Goal: Task Accomplishment & Management: Use online tool/utility

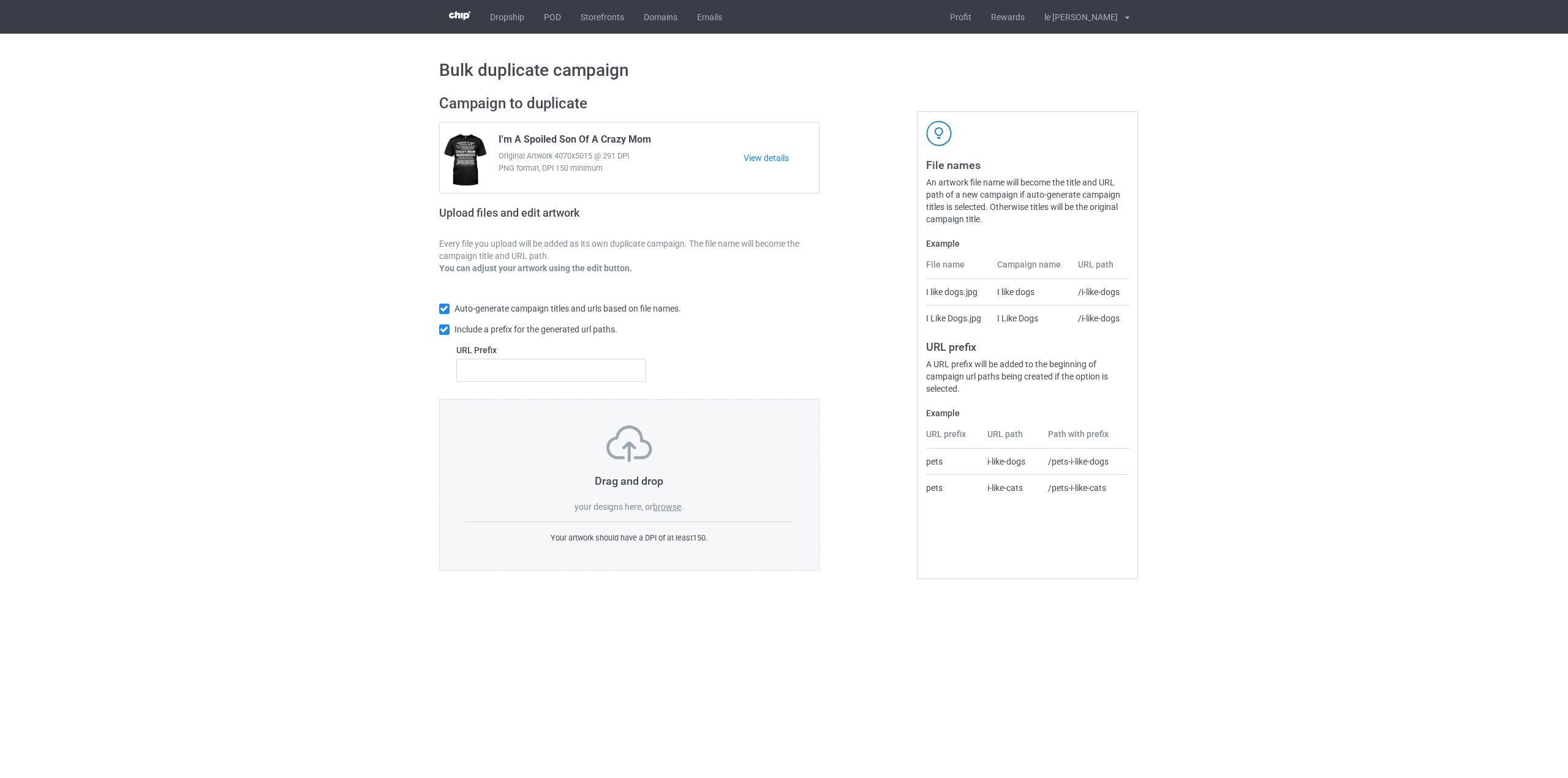
click at [669, 503] on label "browse" at bounding box center [667, 507] width 28 height 10
click at [0, 0] on input "browse" at bounding box center [0, 0] width 0 height 0
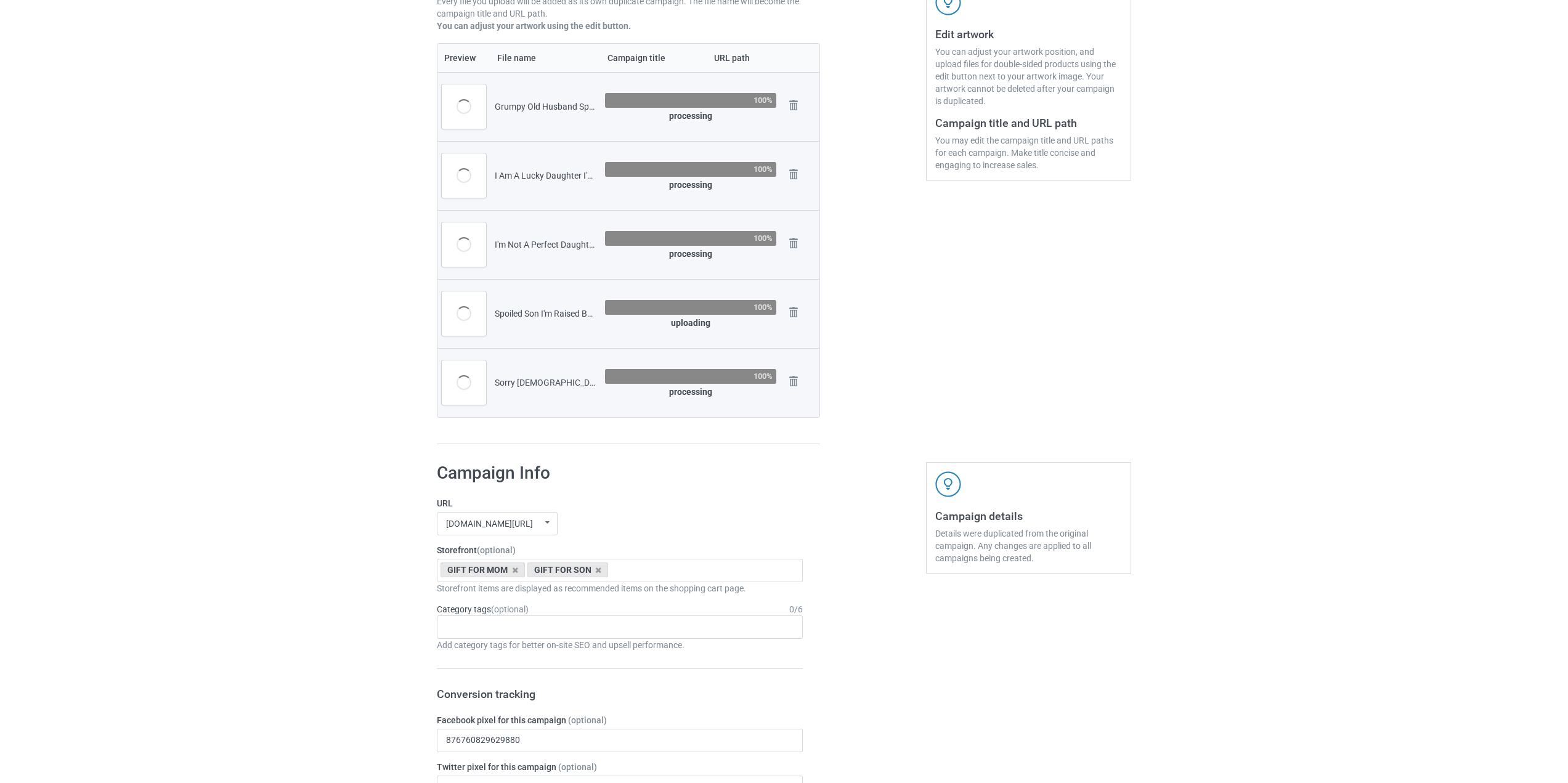
scroll to position [247, 0]
click at [626, 566] on input "text" at bounding box center [621, 568] width 19 height 10
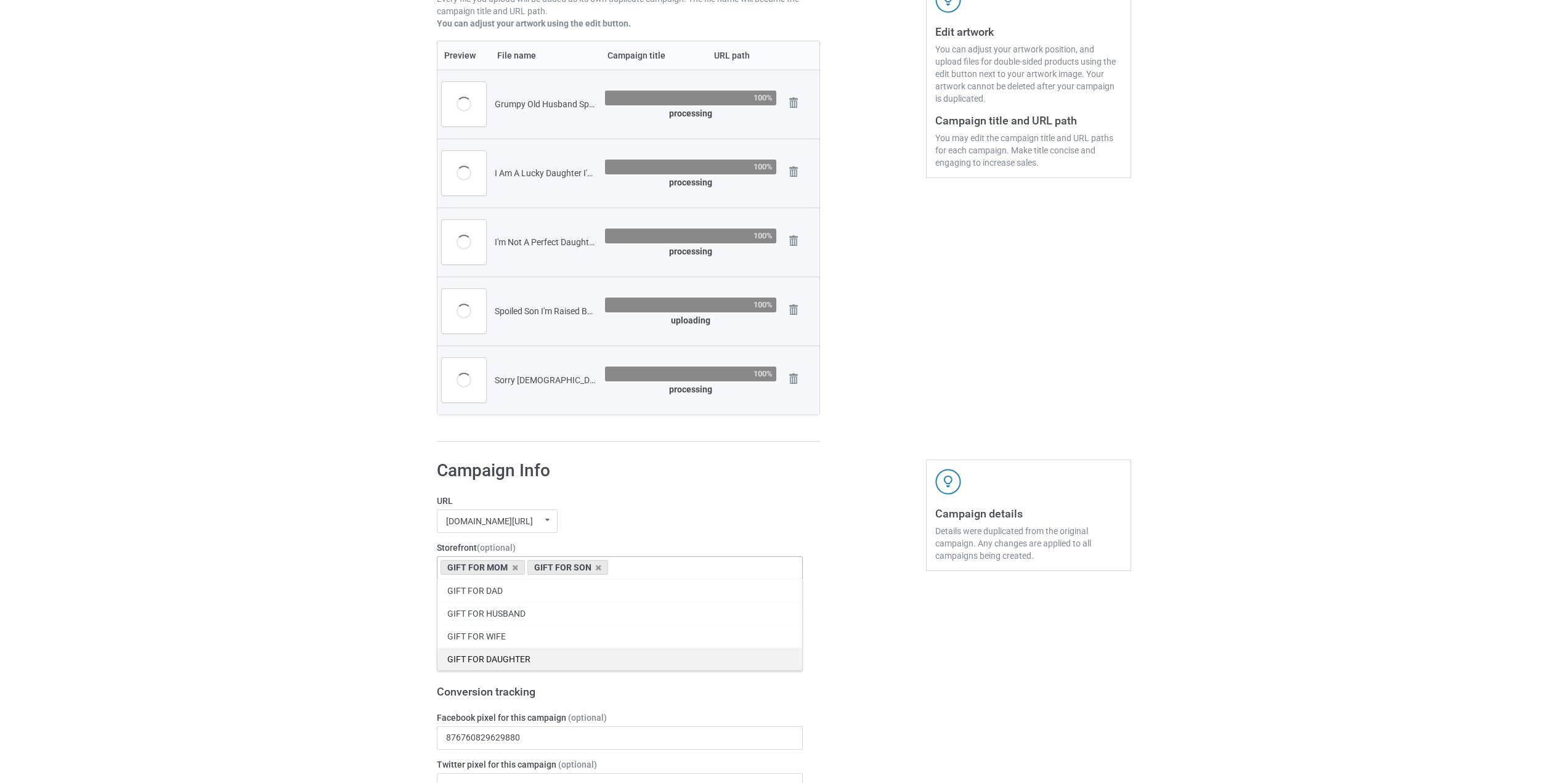
click at [546, 655] on div "GIFT FOR DAUGHTER" at bounding box center [620, 658] width 365 height 23
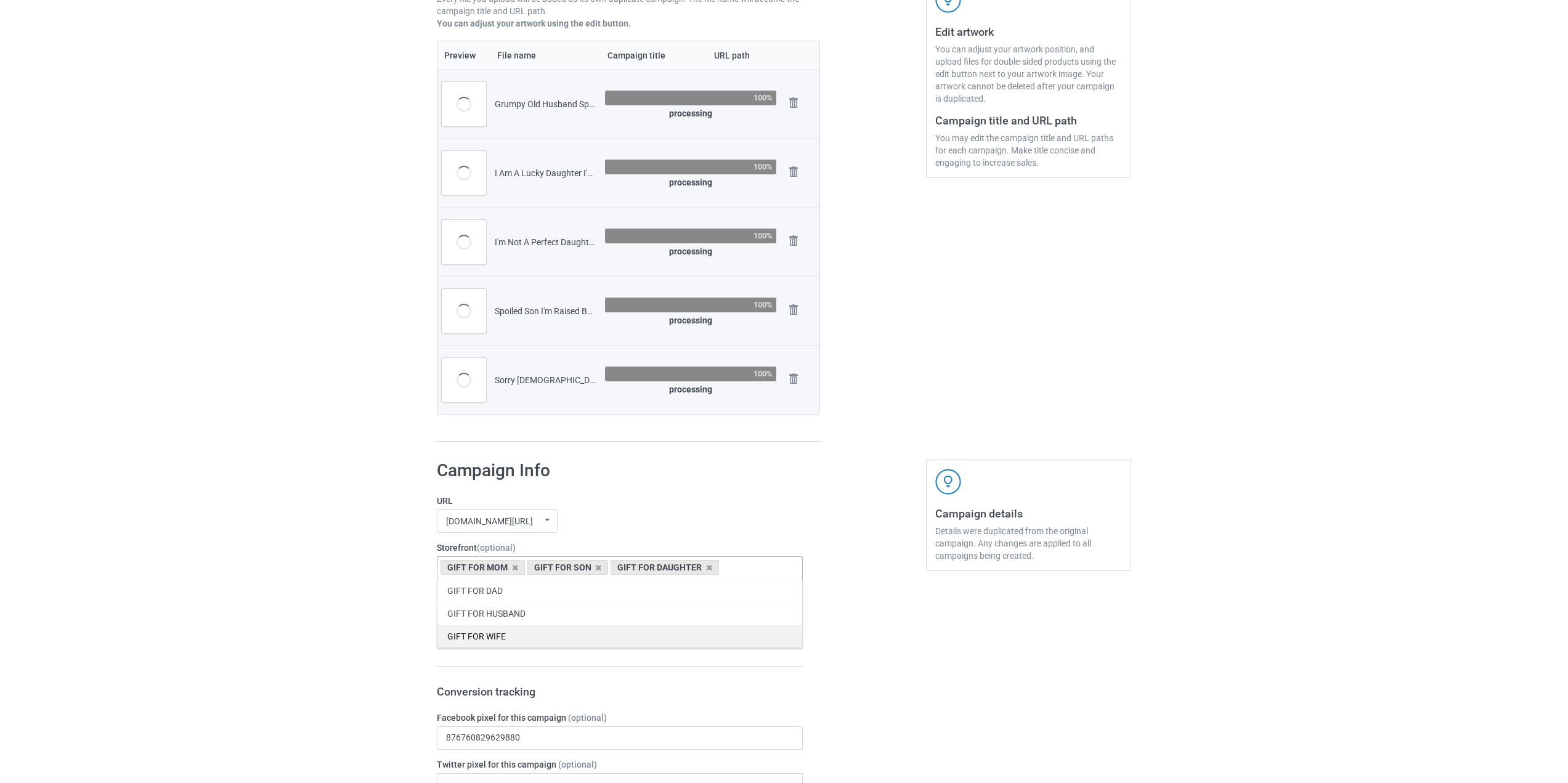
click at [554, 639] on div "GIFT FOR WIFE" at bounding box center [620, 636] width 365 height 23
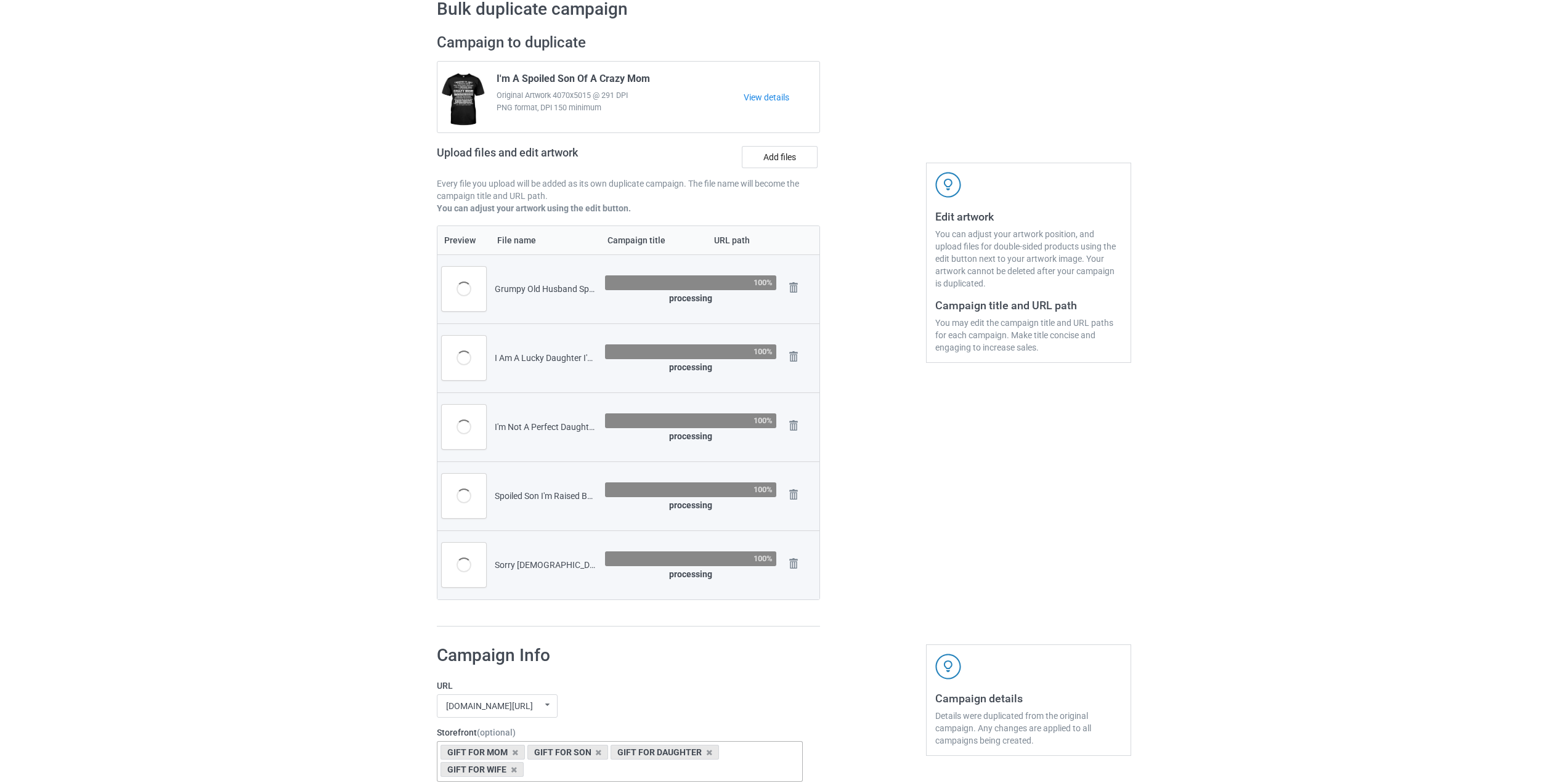
scroll to position [0, 0]
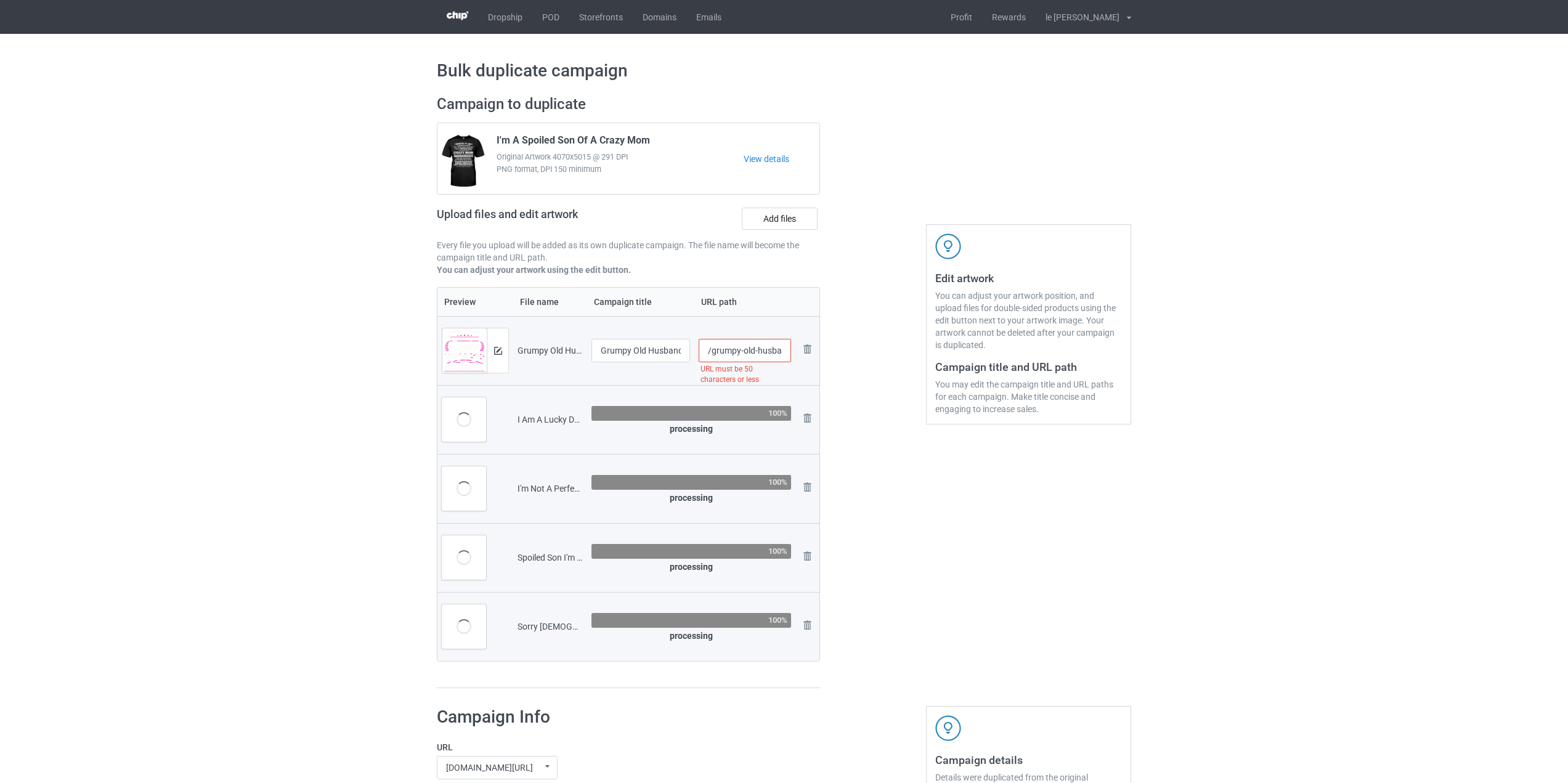
click at [770, 356] on input "/grumpy-old-husband-spoiled-wife-of-a-grumpy-old-husband-t-shirt" at bounding box center [745, 350] width 93 height 23
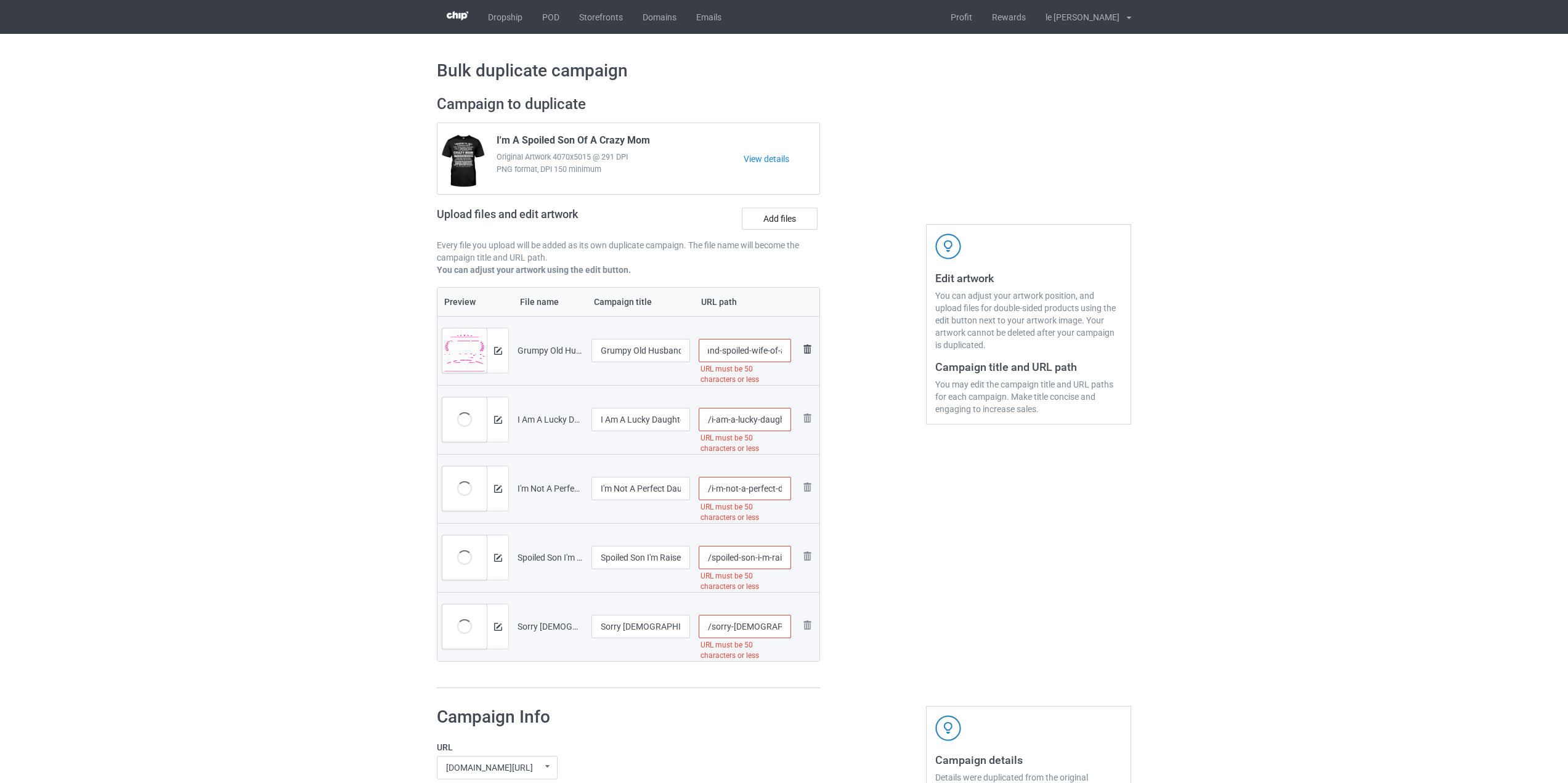
scroll to position [0, 180]
drag, startPoint x: 716, startPoint y: 351, endPoint x: 782, endPoint y: 361, distance: 66.8
click at [782, 361] on input "/grumpy-old-husband-spoiled-wife-of-a-grumpy-old-husband-t-shirt" at bounding box center [745, 350] width 93 height 23
type input "/grumpy-old-husband"
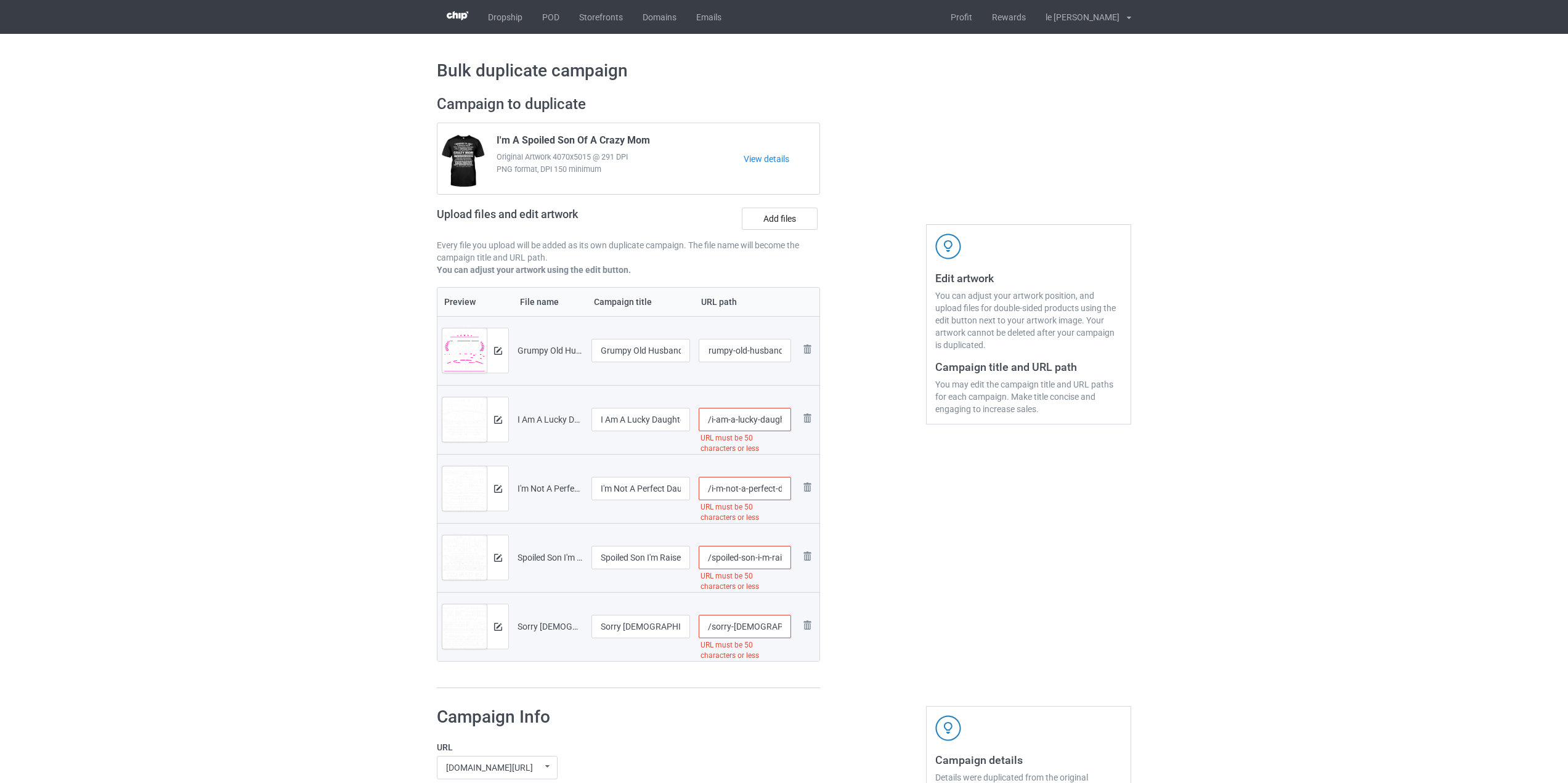
scroll to position [0, 0]
click at [925, 485] on div "Edit artwork You can adjust your artwork position, and upload files for double-…" at bounding box center [1028, 392] width 223 height 611
click at [773, 426] on input "/i-am-a-lucky-daughter-i-m-raised-by-a-freaking-awesome-mom-t-shirt" at bounding box center [745, 420] width 93 height 23
drag, startPoint x: 773, startPoint y: 419, endPoint x: 810, endPoint y: 457, distance: 53.0
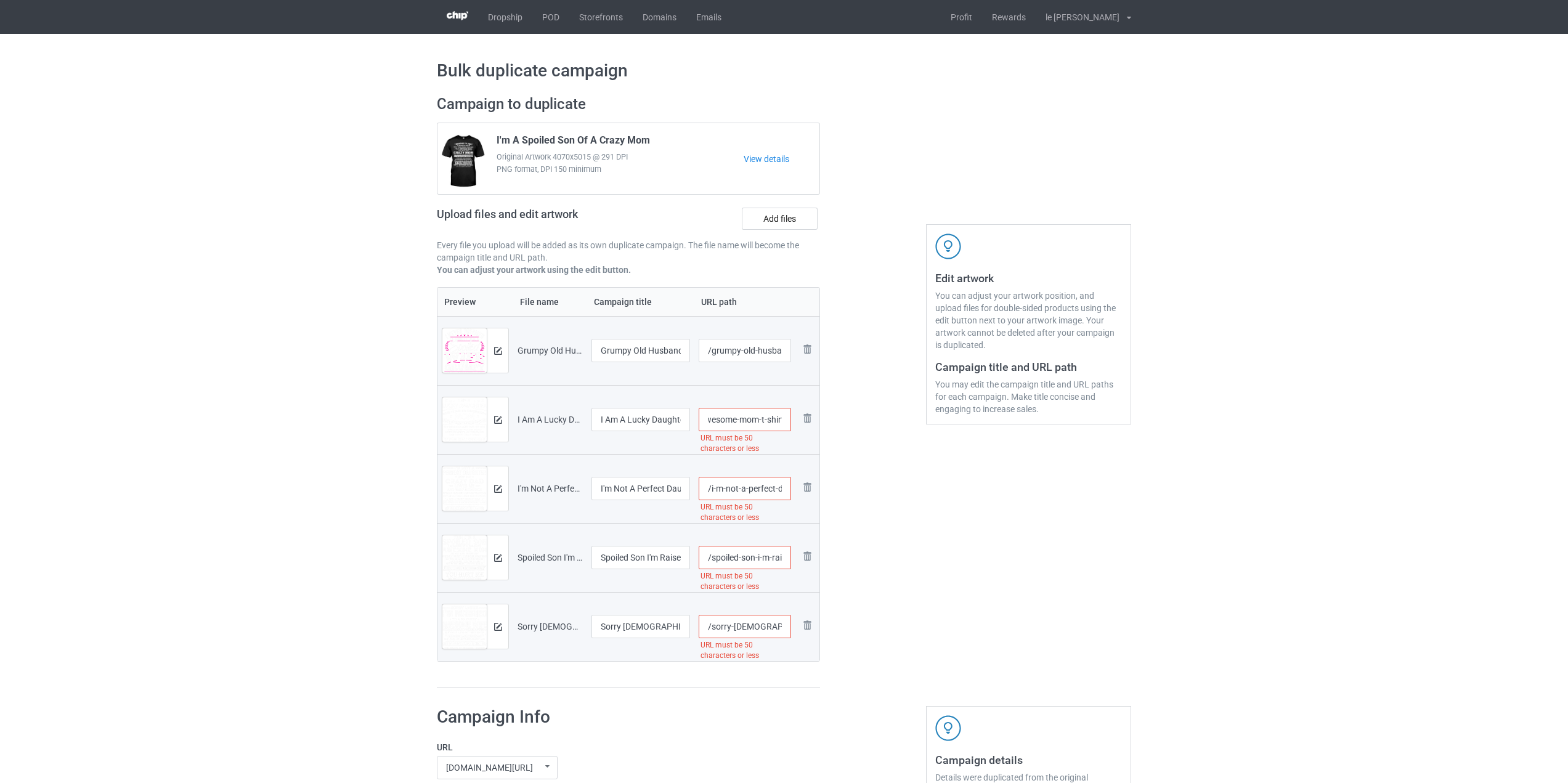
click at [810, 457] on table "Preview File name Campaign title URL path Preview and edit artwork Grumpy Old H…" at bounding box center [628, 475] width 383 height 375
type input "/i-am-a-lucky-daughter"
click at [777, 488] on input "/i-m-not-a-perfect-daughter-crazy-dad-loves-me-mess-with-me-t-shirt" at bounding box center [745, 488] width 93 height 23
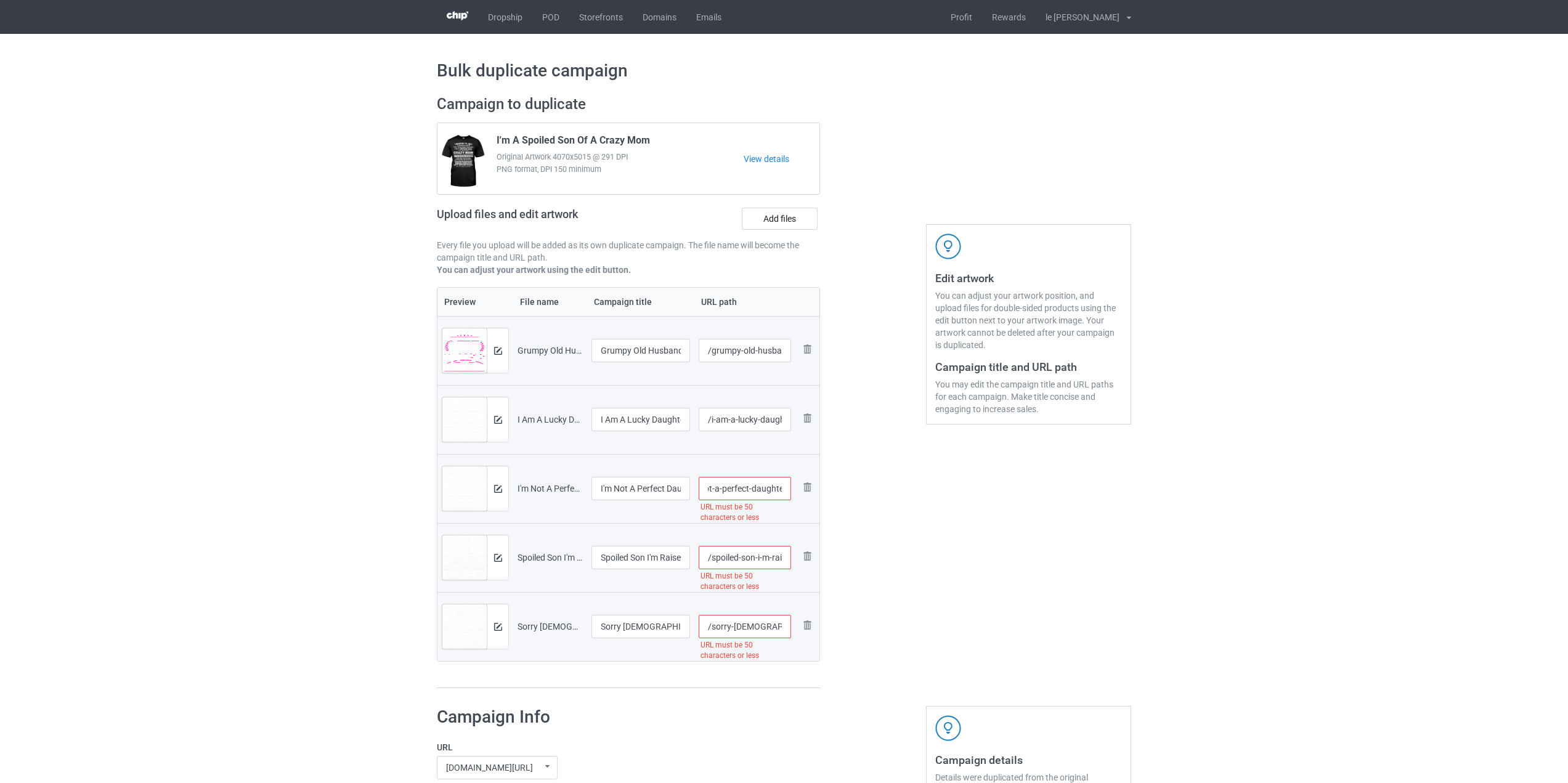
scroll to position [0, 32]
click at [777, 489] on input "/i-m-not-a-perfect-daughter-crazy-dad-loves-me-mess-with-me-t-shirt" at bounding box center [745, 488] width 93 height 23
drag, startPoint x: 778, startPoint y: 490, endPoint x: 852, endPoint y: 512, distance: 77.2
click at [852, 512] on div "Campaign to duplicate I'm A Spoiled Son Of A Crazy Mom Original Artwork 4070x50…" at bounding box center [784, 392] width 712 height 611
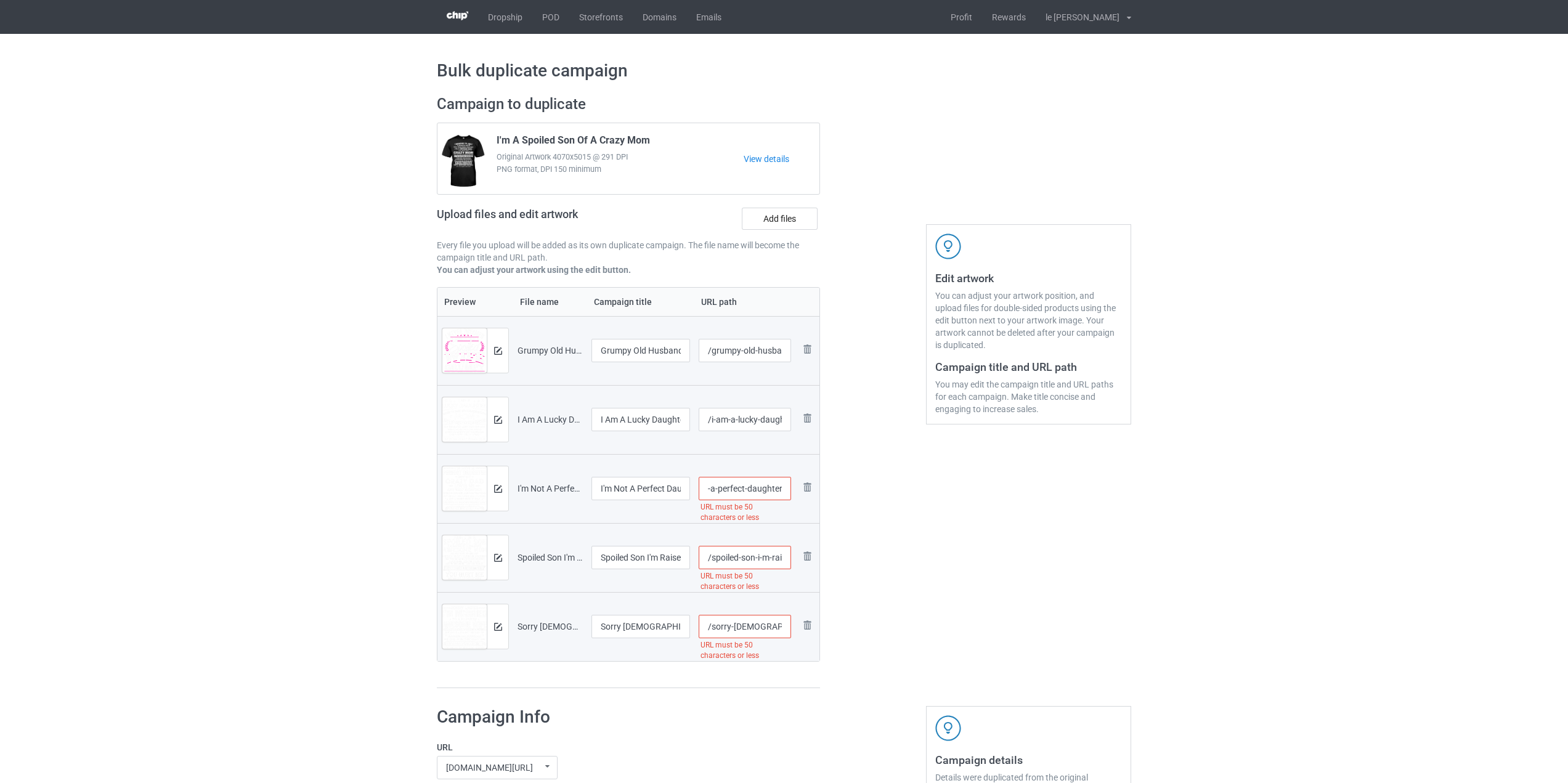
scroll to position [0, 29]
type input "/i-m-not-a-perfect-daughter"
drag, startPoint x: 756, startPoint y: 560, endPoint x: 787, endPoint y: 562, distance: 31.1
click at [787, 562] on input "/spoiled-son-i-m-raised-by-a-freaking-awesome-mom-february-t-shirt" at bounding box center [745, 558] width 93 height 23
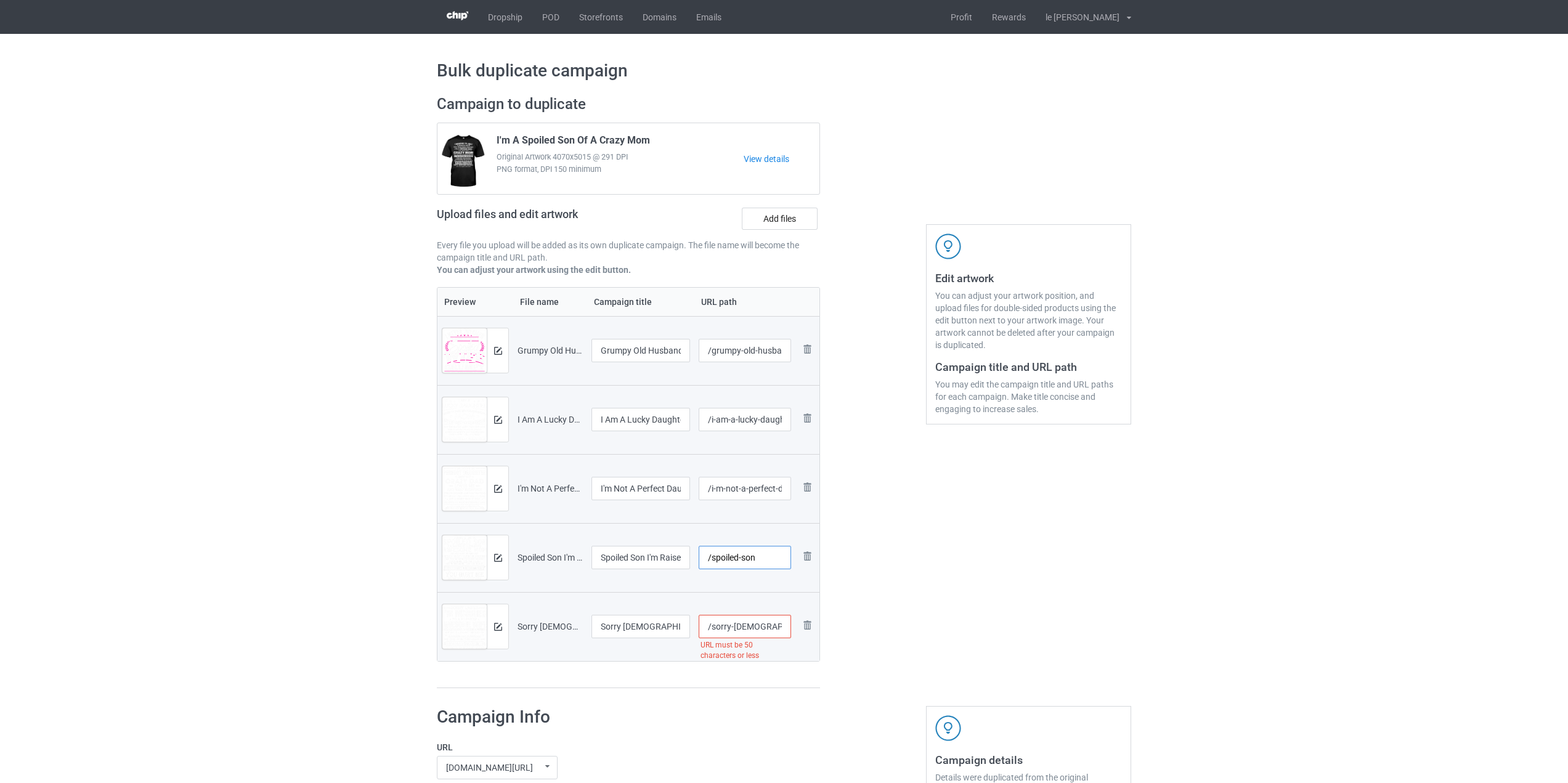
scroll to position [0, 0]
type input "/spoiled-son"
click at [1008, 627] on div "Edit artwork You can adjust your artwork position, and upload files for double-…" at bounding box center [1028, 392] width 223 height 611
drag, startPoint x: 756, startPoint y: 631, endPoint x: 817, endPoint y: 658, distance: 66.7
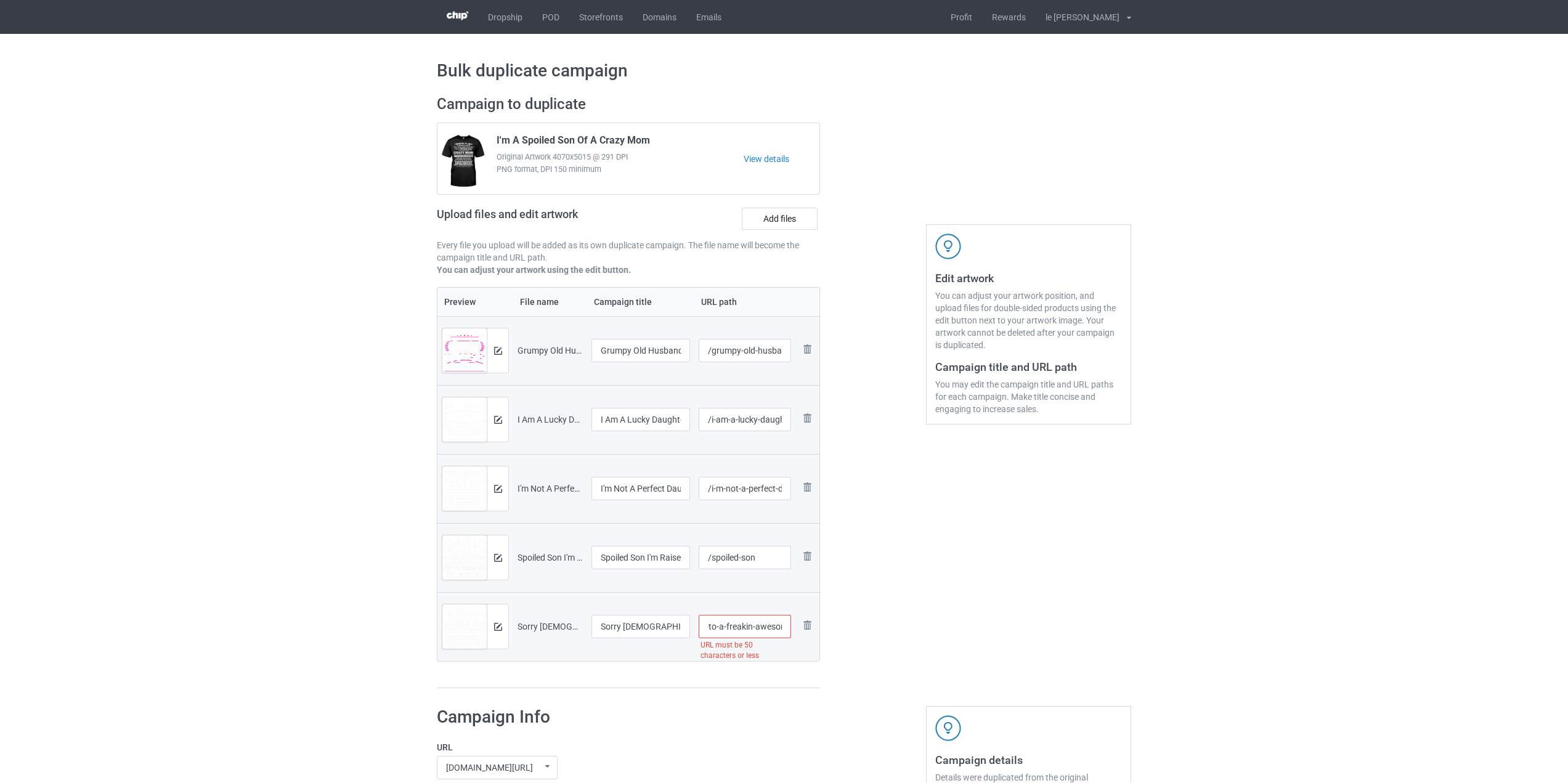
click at [817, 658] on tr "Preview and edit artwork Sorry [DEMOGRAPHIC_DATA] I'm Married To A Freakin' Awe…" at bounding box center [628, 627] width 382 height 69
type input "/sorry-[DEMOGRAPHIC_DATA]"
click at [668, 354] on input "Grumpy Old Husband Spoiled Wife Of A Grumpy Old Husband T-Shirt" at bounding box center [641, 350] width 99 height 23
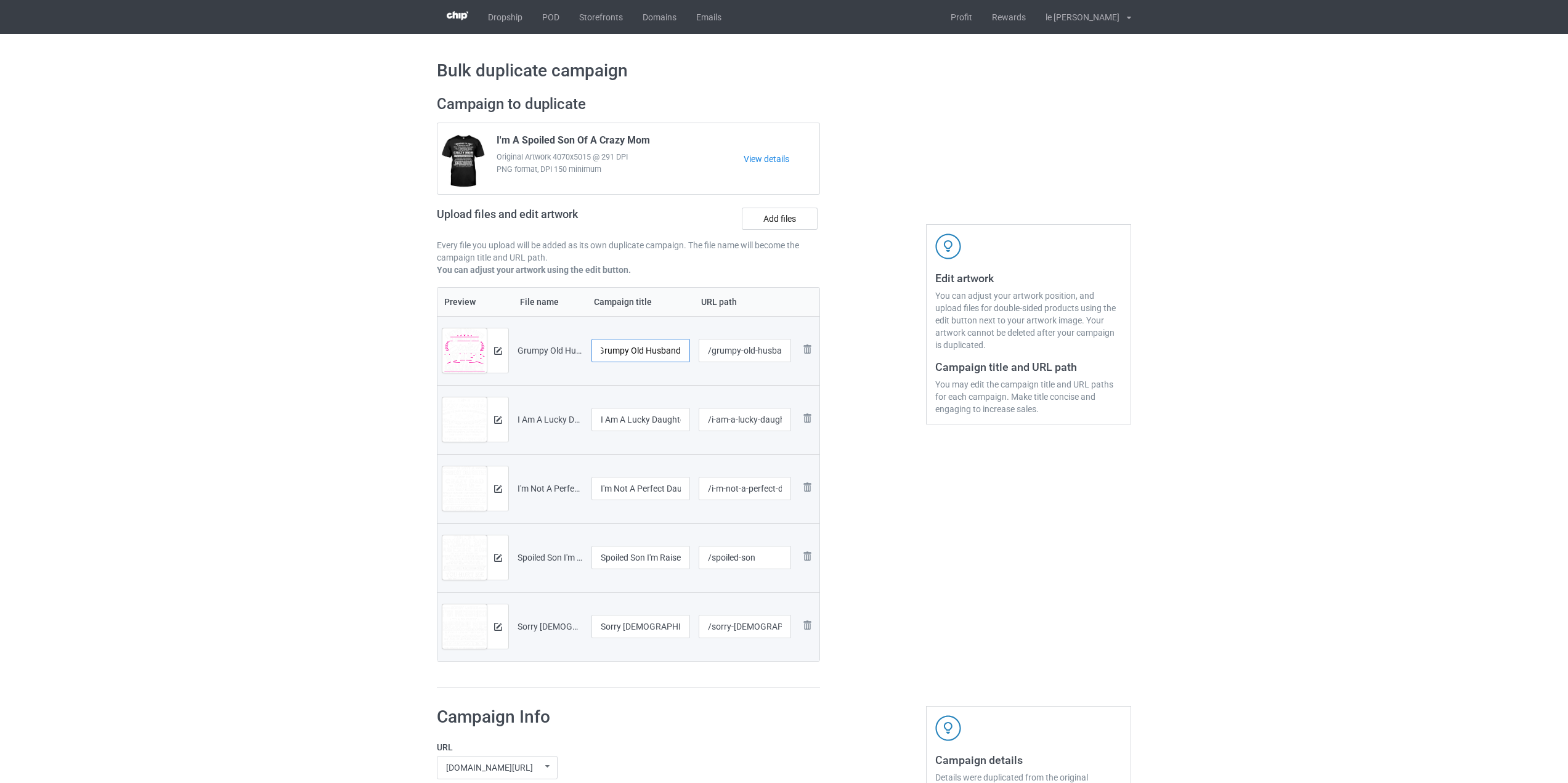
type input "Grumpy Old Husband Spoiled Wife Of A Grumpy Old Husband"
click at [653, 421] on input "I Am A Lucky Daughter I'm Raised By A Freaking Awesome Mom T-Shirt" at bounding box center [641, 420] width 99 height 23
type input "I Am A Lucky Daughter I'm Raised By A Freaking Awesome Mom"
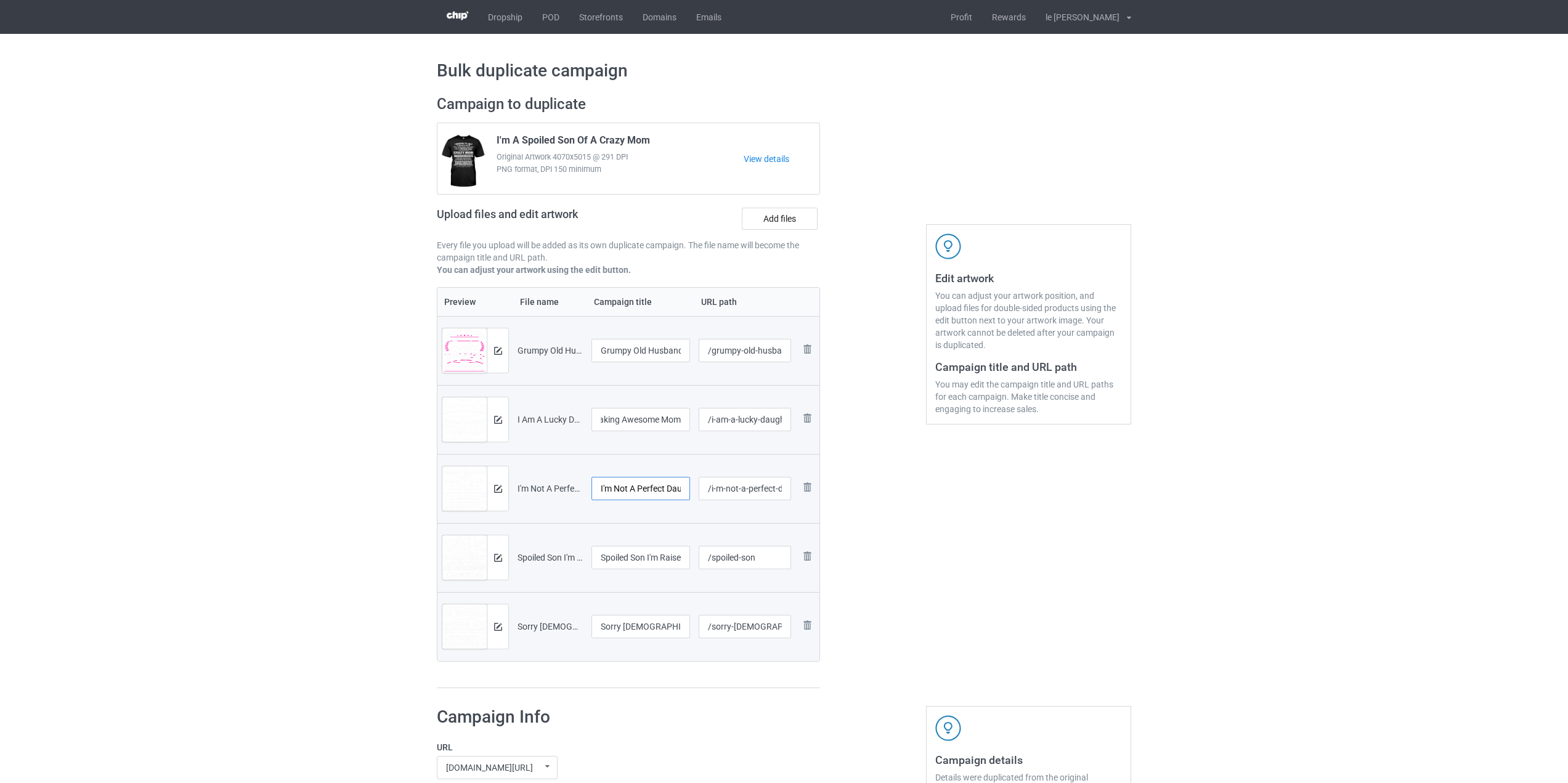
scroll to position [0, 0]
click at [662, 496] on input "I'm Not A Perfect Daughter Crazy Dad Loves Me Mess With Me T-Shirt" at bounding box center [641, 488] width 99 height 23
type input "I'm Not A Perfect Daughter Crazy Dad Loves Me Mess With Me"
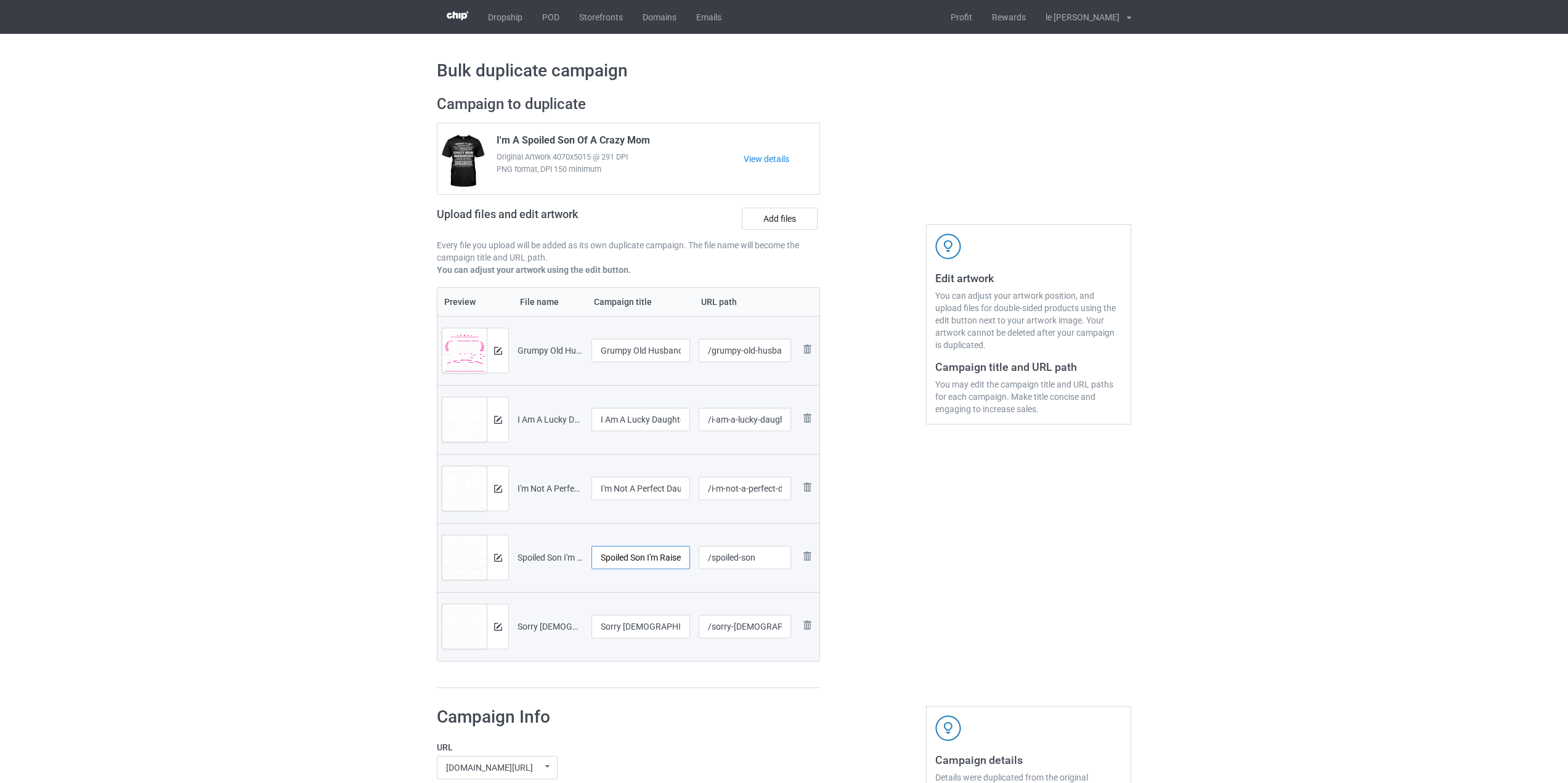
click at [651, 564] on input "Spoiled Son I'm Raised By A Freaking Awesome Mom FEBRUARY T-Shirt" at bounding box center [641, 558] width 99 height 23
type input "Spoiled Son I'm Raised By A Freaking Awesome Mom FEBRUARY"
click at [498, 559] on img at bounding box center [498, 558] width 8 height 8
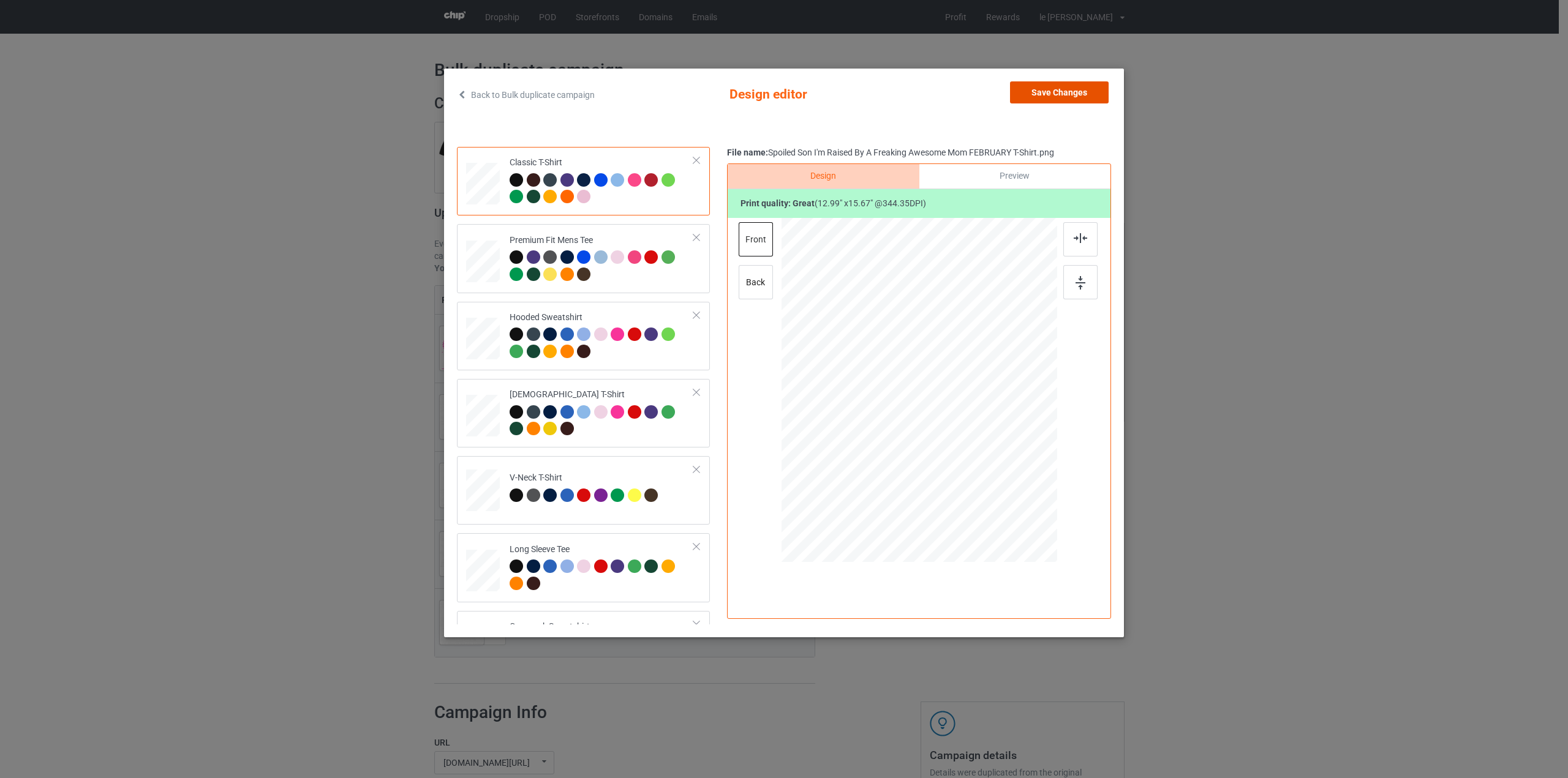
click at [1084, 94] on button "Save Changes" at bounding box center [1059, 92] width 99 height 22
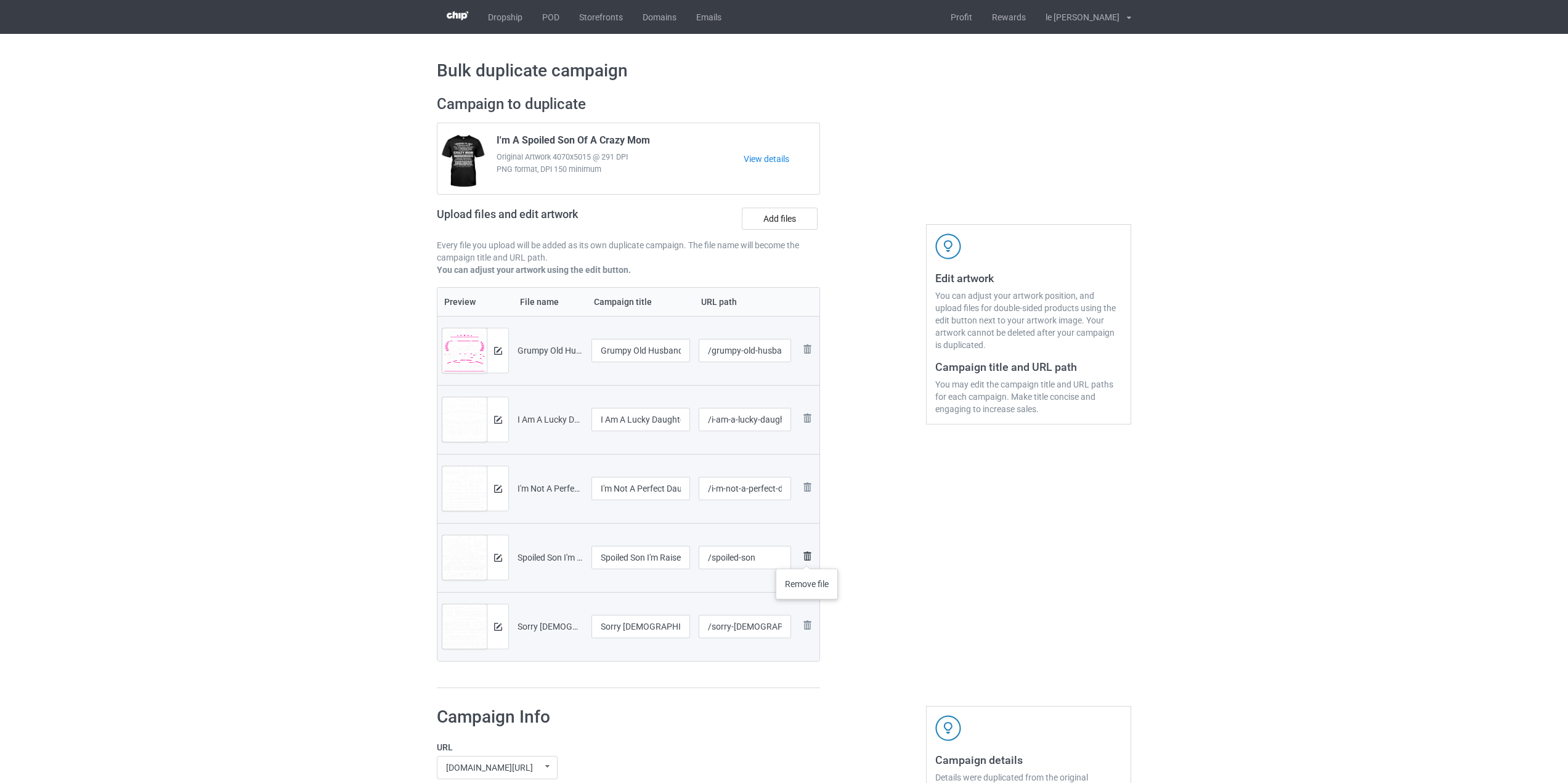
click at [807, 557] on img at bounding box center [807, 556] width 15 height 15
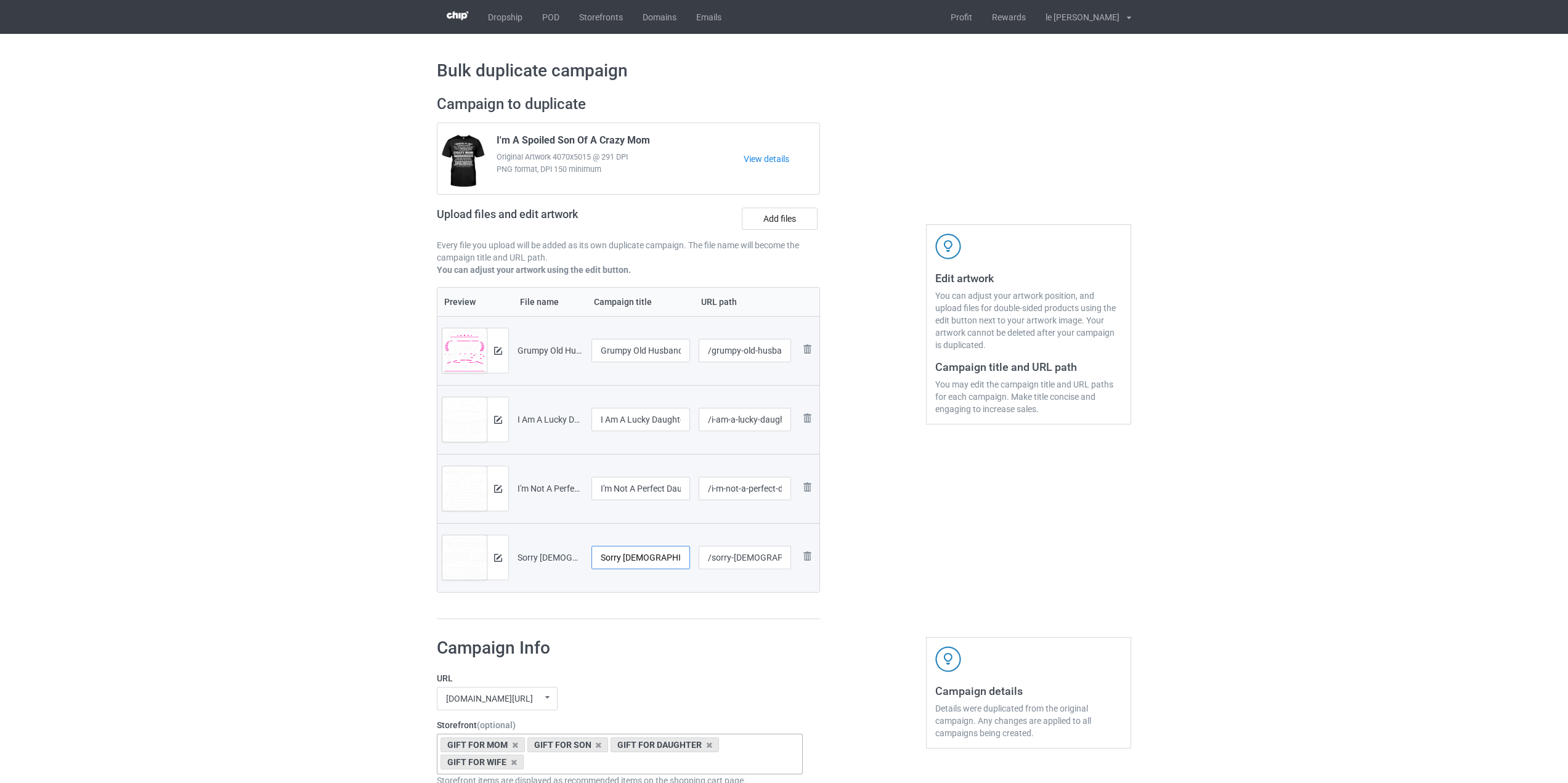
click at [669, 556] on input "Sorry [DEMOGRAPHIC_DATA] I'm Married To A Freakin' Awesome Wife Gift T-Shirt" at bounding box center [641, 558] width 99 height 23
click at [655, 487] on input "I'm Not A Perfect Daughter Crazy Dad Loves Me Mess With Me" at bounding box center [641, 488] width 99 height 23
click at [658, 559] on input "Sorry [DEMOGRAPHIC_DATA] I'm Married To A Freakin' Awesome Wife Gift T-Shirt" at bounding box center [641, 558] width 99 height 23
type input "Sorry [DEMOGRAPHIC_DATA] I'm Married To A Freakin' Awesome Wife"
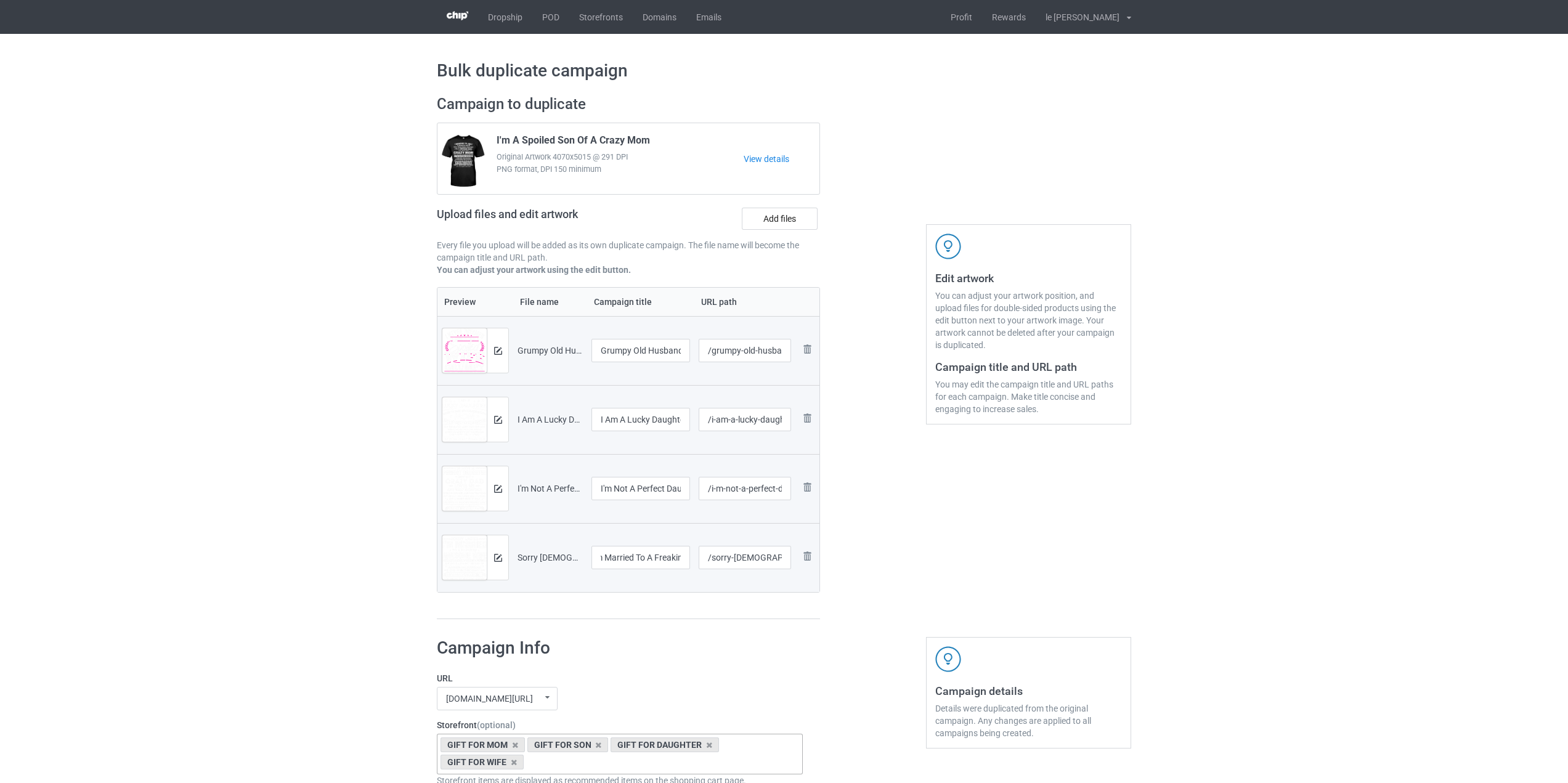
scroll to position [0, 0]
click at [895, 563] on div at bounding box center [873, 357] width 89 height 542
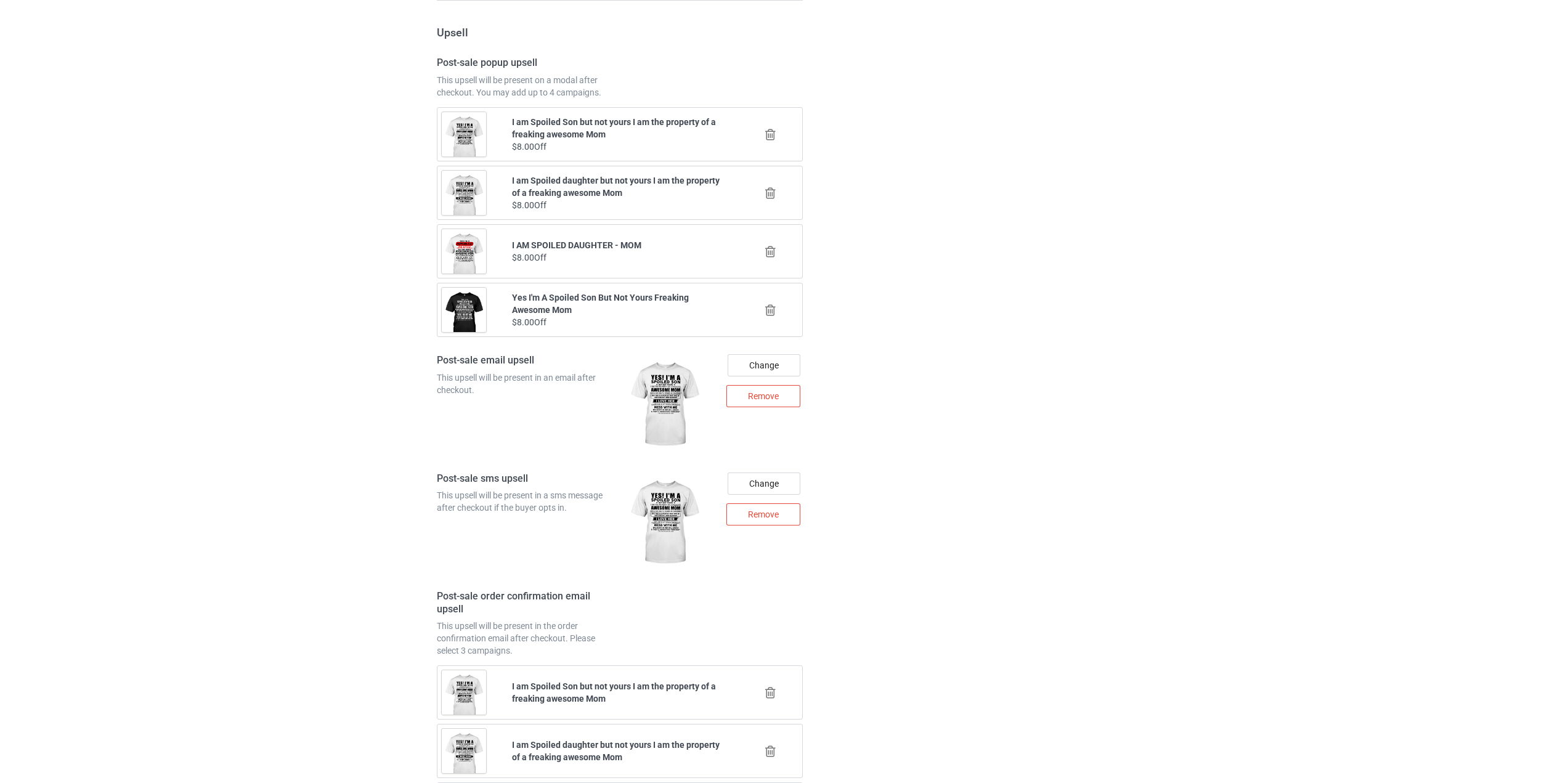
scroll to position [1728, 0]
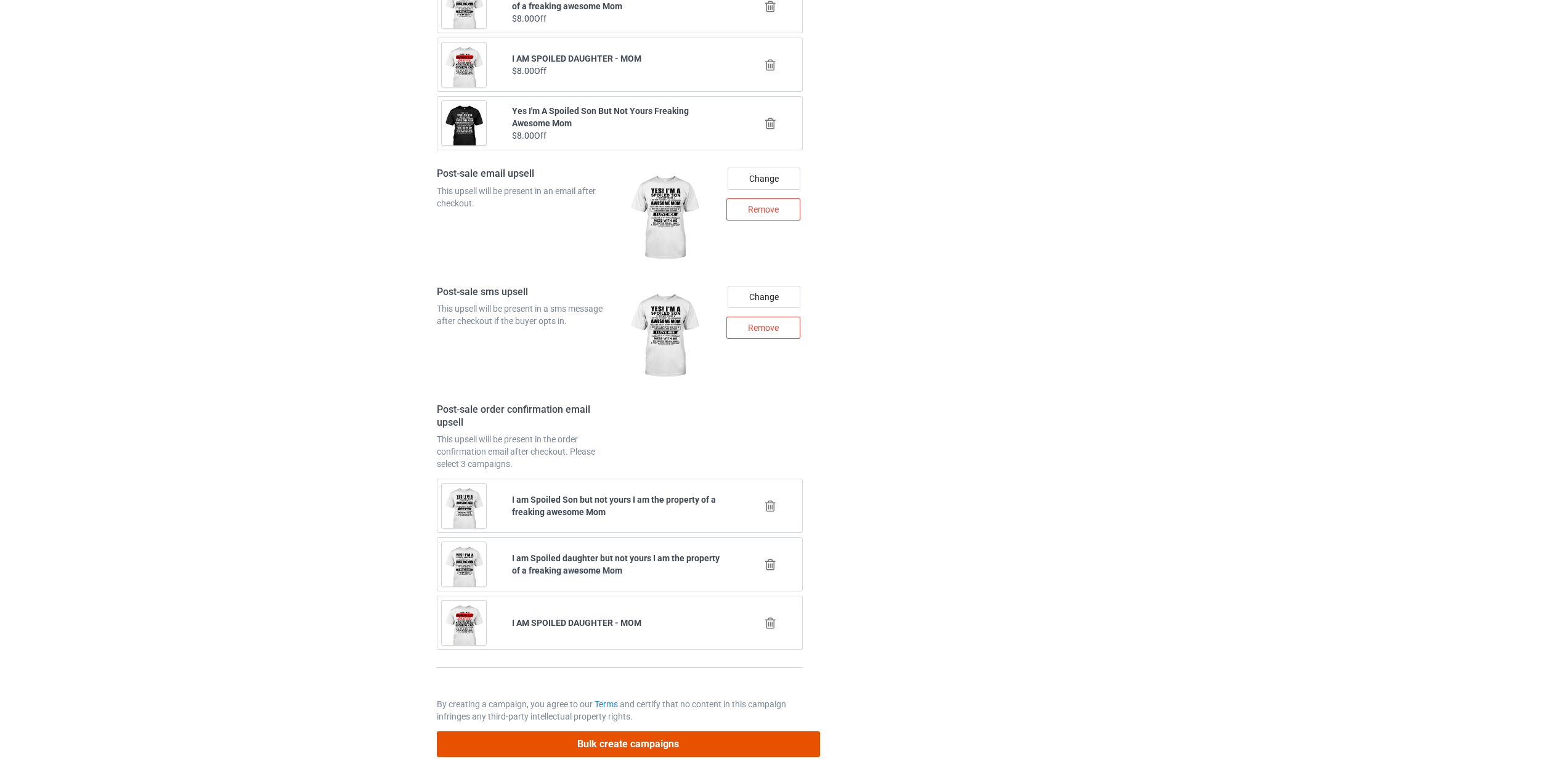
click at [600, 741] on button "Bulk create campaigns" at bounding box center [628, 743] width 383 height 25
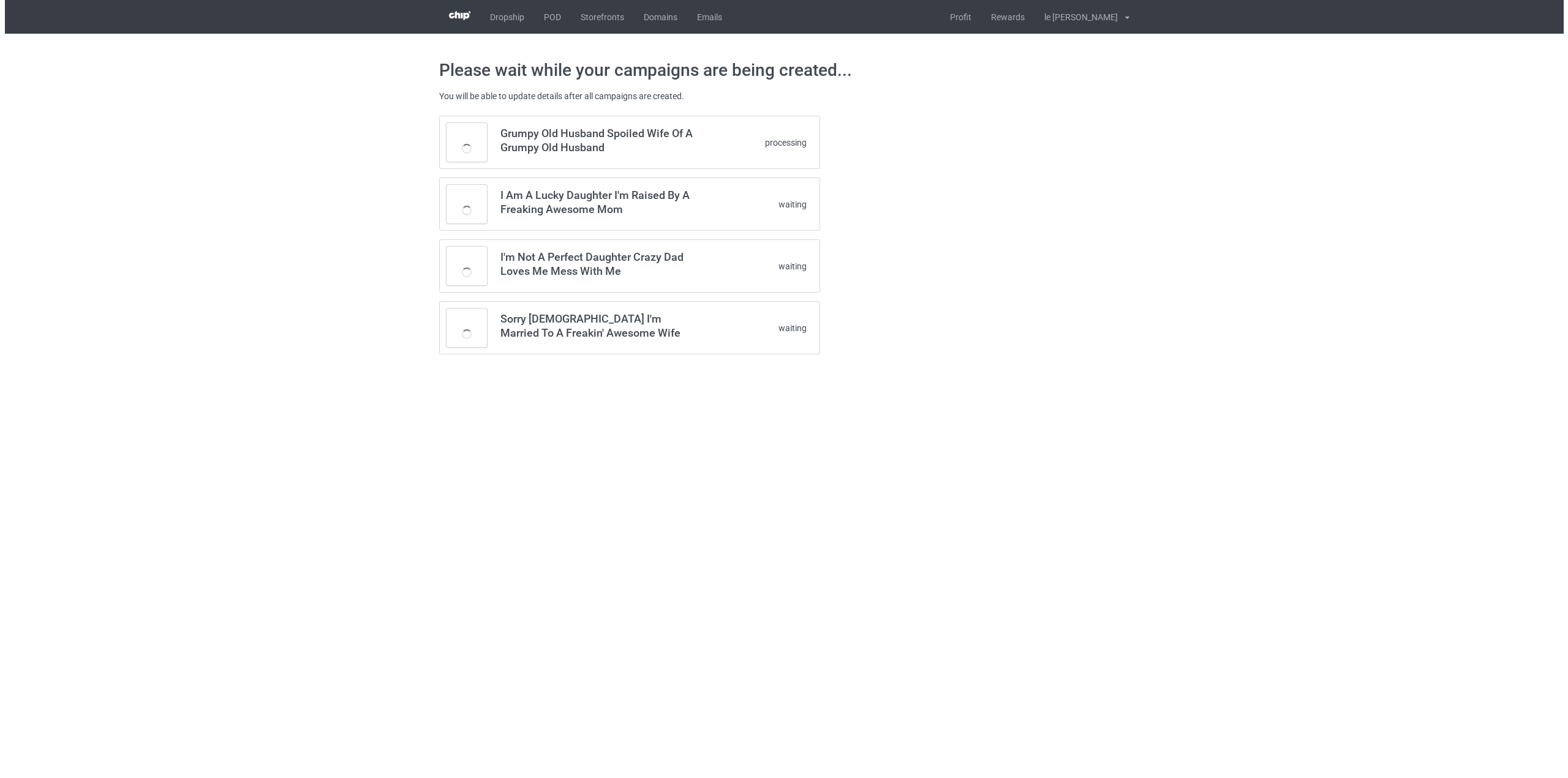
scroll to position [0, 0]
